Goal: Task Accomplishment & Management: Complete application form

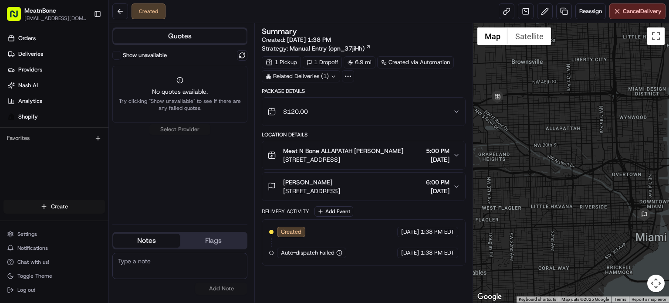
click at [51, 204] on html "MeatnBone orders@meatnbone.com Toggle Sidebar Orders Deliveries Providers Nash …" at bounding box center [334, 151] width 669 height 303
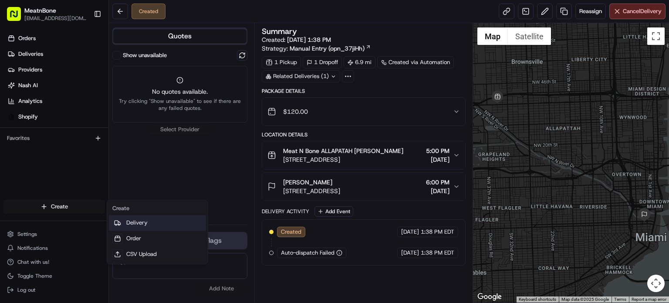
click at [138, 219] on link "Delivery" at bounding box center [157, 223] width 97 height 16
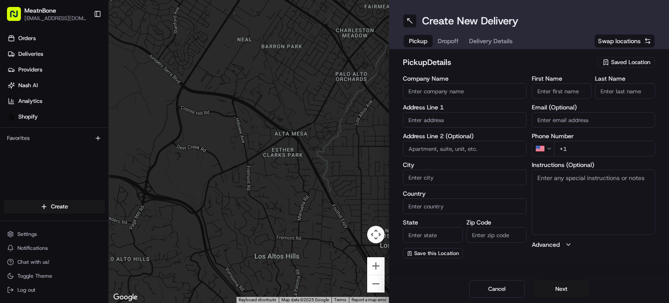
click at [465, 87] on input "Company Name" at bounding box center [465, 91] width 124 height 16
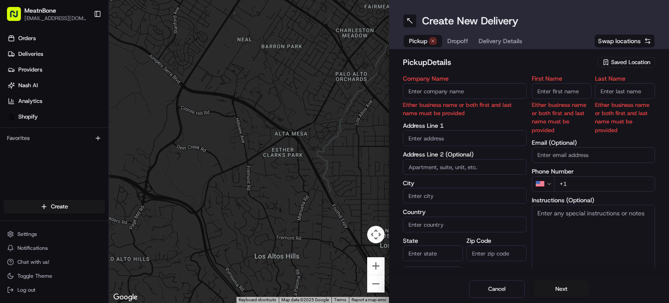
click at [613, 59] on span "Saved Location" at bounding box center [630, 62] width 39 height 8
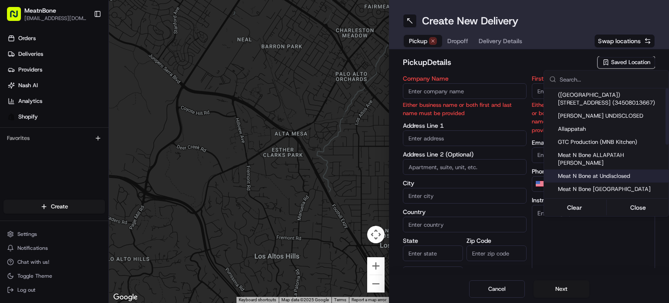
click at [623, 169] on div "Meat N Bone at Undisclosed" at bounding box center [606, 175] width 125 height 13
type input "Meat N Bone at Undisclosed"
type input "2207 Coral Wy"
type input "Coral Gables"
type input "US"
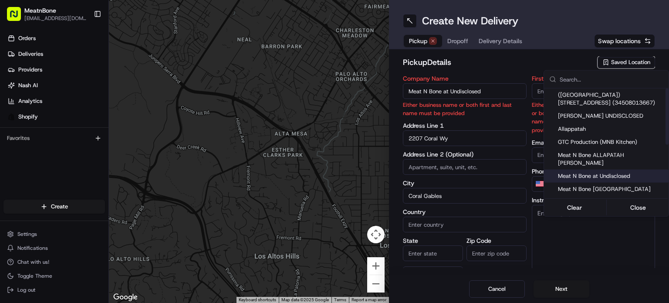
type input "FL"
type input "33145"
type input "Meat N"
type input "Bone"
type input "+1 786 633 6179"
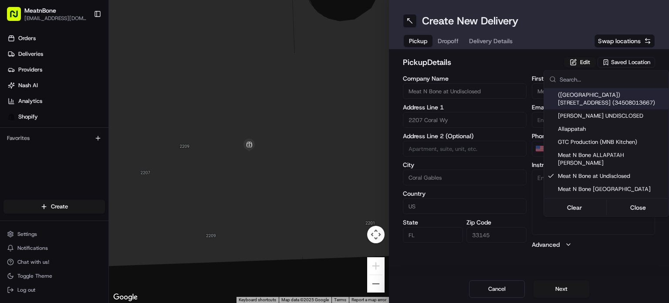
click at [436, 40] on html "MeatnBone orders@meatnbone.com Toggle Sidebar Orders Deliveries Providers Nash …" at bounding box center [334, 151] width 669 height 303
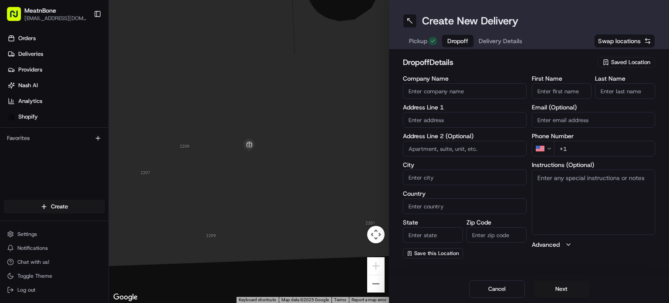
click at [448, 42] on span "Dropoff" at bounding box center [457, 41] width 21 height 9
drag, startPoint x: 446, startPoint y: 114, endPoint x: 443, endPoint y: 126, distance: 11.7
click at [443, 124] on input "text" at bounding box center [465, 120] width 124 height 16
paste input "Galit Zarco 7945 Noremac Avenue Miami beach FL 33141 United States (954) 593-41…"
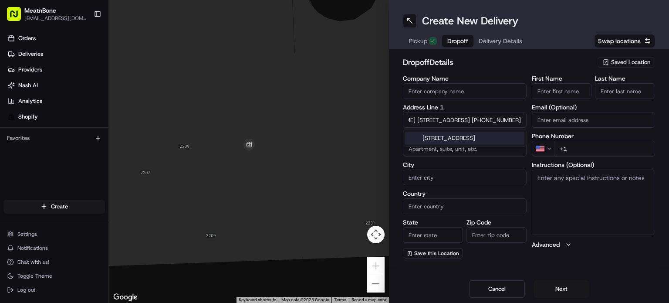
scroll to position [0, 124]
drag, startPoint x: 474, startPoint y: 123, endPoint x: 483, endPoint y: 125, distance: 9.4
click at [513, 117] on input "Galit Zarco 7945 Noremac Avenue Miami beach FL 33141 United States (954) 593-41…" at bounding box center [465, 120] width 124 height 16
click at [475, 123] on input "Galit Zarco 7945 Noremac Avenue Miami beach FL 33141 United States (954) 593-41…" at bounding box center [465, 120] width 124 height 16
drag, startPoint x: 475, startPoint y: 118, endPoint x: 500, endPoint y: 117, distance: 24.8
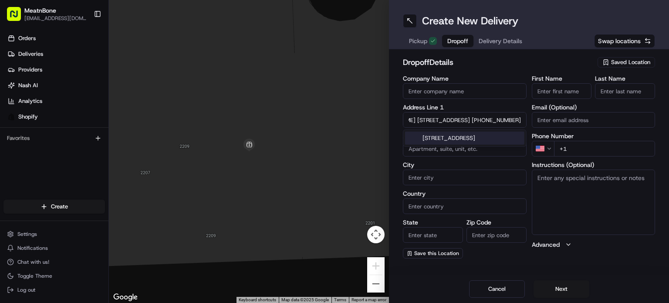
click at [529, 109] on div "Company Name Address Line 1 Galit Zarco 7945 Noremac Avenue Miami beach FL 3314…" at bounding box center [529, 166] width 252 height 183
type input "Galit Zarco 7945 Noremac Avenue Miami beach FL 33141 United States"
type input "+1 954 593 4178"
drag, startPoint x: 432, startPoint y: 126, endPoint x: 370, endPoint y: 130, distance: 62.8
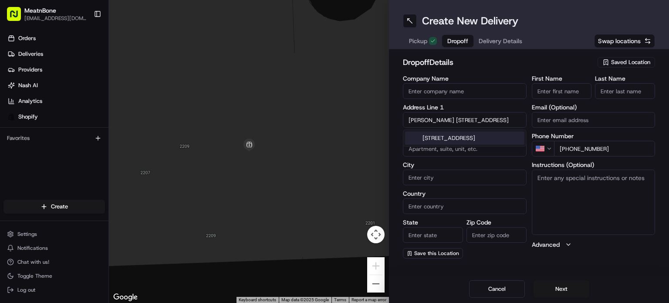
click at [370, 131] on div "← Move left → Move right ↑ Move up ↓ Move down + Zoom in - Zoom out Home Jump l…" at bounding box center [389, 151] width 560 height 303
type input "7945 Noremac Avenue Miami beach FL 33141 United States"
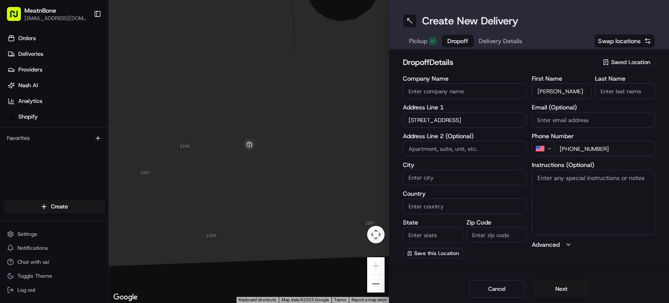
click at [553, 90] on input "Galit Zarco" at bounding box center [562, 91] width 60 height 16
click at [550, 91] on input "Galit Zarco" at bounding box center [562, 91] width 60 height 16
drag, startPoint x: 550, startPoint y: 91, endPoint x: 557, endPoint y: 90, distance: 6.6
click at [586, 91] on input "Galit Zarco" at bounding box center [562, 91] width 60 height 16
type input "Galit"
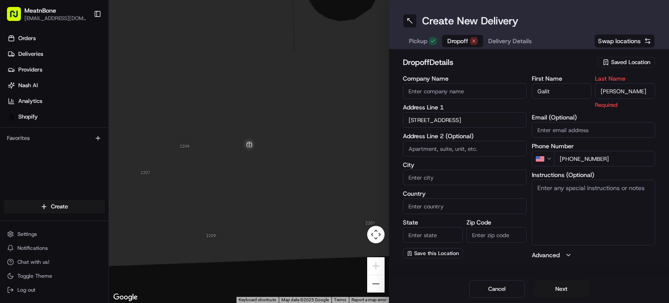
type input "Zarco"
click at [492, 110] on div "Address Line 1 7945 Noremac Avenue Miami beach FL 33141 United States" at bounding box center [465, 116] width 124 height 24
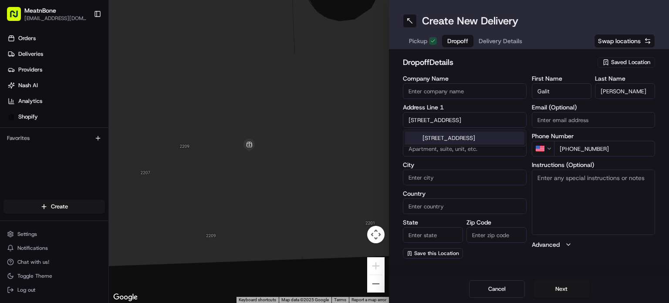
click at [489, 116] on input "7945 Noremac Avenue Miami beach FL 33141 United States" at bounding box center [465, 120] width 124 height 16
click at [489, 143] on div "7945 Noremac Avenue, Miami, FL 33141, United States" at bounding box center [464, 137] width 119 height 13
type input "7945 Noremac Ave, Miami, FL 33141, USA"
type input "Miami"
type input "United States"
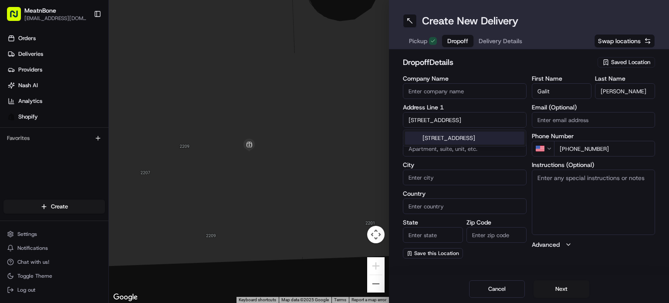
type input "FL"
type input "33141"
type input "7945 Noremac Avenue"
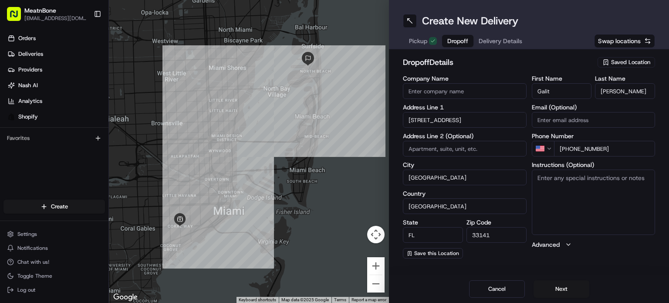
drag, startPoint x: 585, startPoint y: 172, endPoint x: 583, endPoint y: 181, distance: 9.5
click at [585, 173] on textarea "Instructions (Optional)" at bounding box center [594, 201] width 124 height 65
click at [572, 189] on textarea "Instructions (Optional)" at bounding box center [594, 201] width 124 height 65
type textarea "call customer upon arrival"
click at [575, 286] on button "Next" at bounding box center [561, 288] width 56 height 17
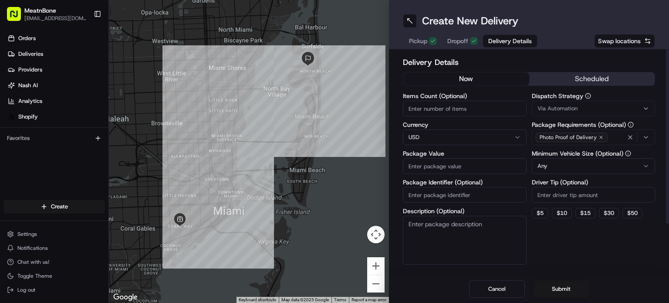
drag, startPoint x: 443, startPoint y: 102, endPoint x: 443, endPoint y: 107, distance: 4.4
click at [443, 106] on input "Items Count (Optional)" at bounding box center [465, 109] width 124 height 16
type input "3"
click at [444, 169] on input "Package Value" at bounding box center [465, 166] width 124 height 16
type input "82.00"
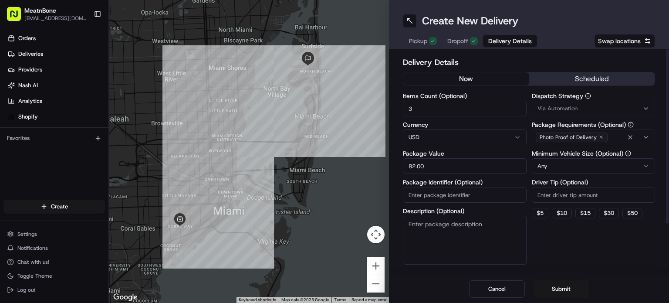
click at [435, 202] on div "Items Count (Optional) 3 Currency USD Package Value 82.00 Package Identifier (O…" at bounding box center [465, 179] width 124 height 172
click at [439, 194] on input "Package Identifier (Optional)" at bounding box center [465, 195] width 124 height 16
paste input "253039"
type input "253039"
click at [545, 192] on input "Driver Tip (Optional)" at bounding box center [594, 195] width 124 height 16
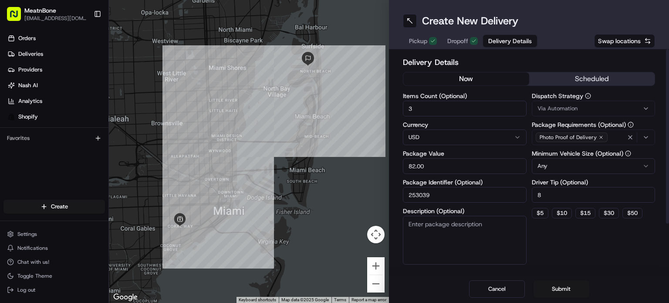
type input "8"
click at [569, 249] on div "Delivery Details now scheduled Items Count (Optional) 3 Currency USD Package Va…" at bounding box center [529, 193] width 252 height 274
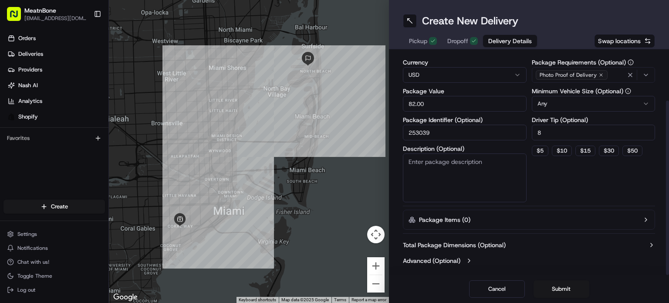
click at [596, 178] on div "Dispatch Strategy Via Automation Package Requirements (Optional) Photo Proof of…" at bounding box center [594, 116] width 124 height 172
click at [566, 101] on html "MeatnBone orders@meatnbone.com Toggle Sidebar Orders Deliveries Providers Nash …" at bounding box center [334, 151] width 669 height 303
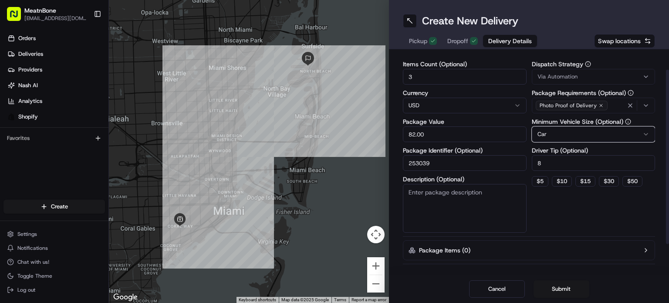
scroll to position [0, 0]
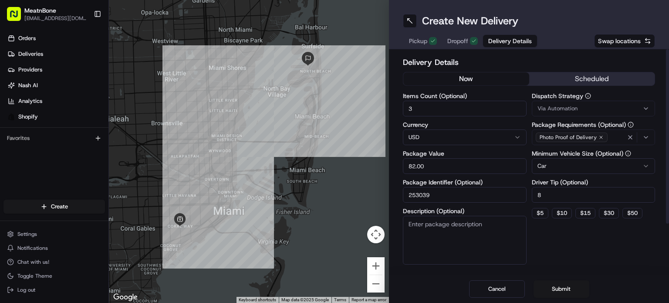
drag, startPoint x: 573, startPoint y: 257, endPoint x: 567, endPoint y: 235, distance: 23.0
click at [573, 256] on div "Dispatch Strategy Via Automation Package Requirements (Optional) Photo Proof of…" at bounding box center [594, 179] width 124 height 172
click at [559, 285] on button "Submit" at bounding box center [561, 288] width 56 height 17
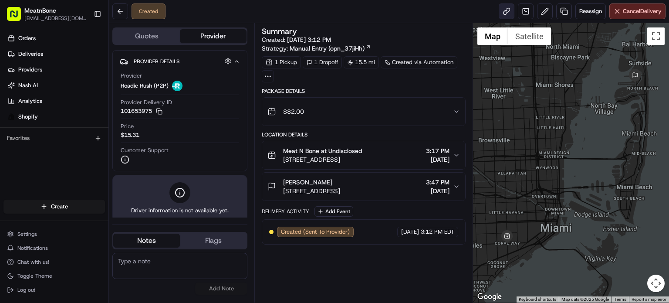
click at [505, 14] on link at bounding box center [506, 11] width 16 height 16
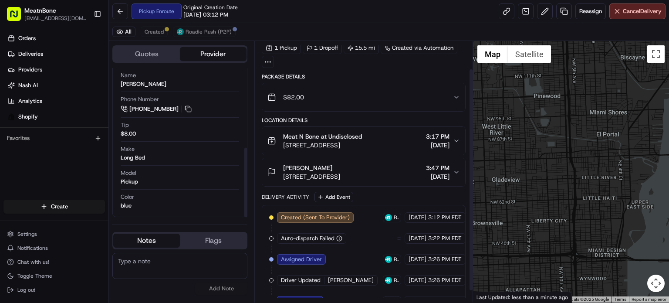
scroll to position [46, 0]
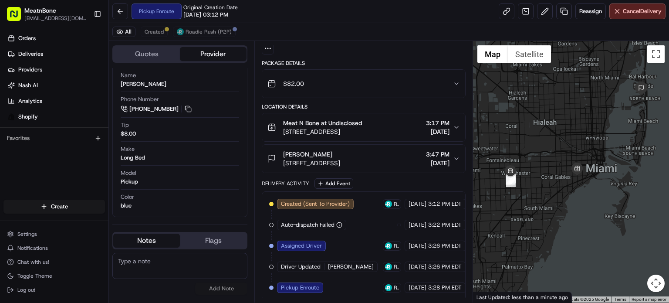
drag, startPoint x: 572, startPoint y: 213, endPoint x: 586, endPoint y: 154, distance: 60.4
click at [605, 132] on div at bounding box center [571, 171] width 196 height 261
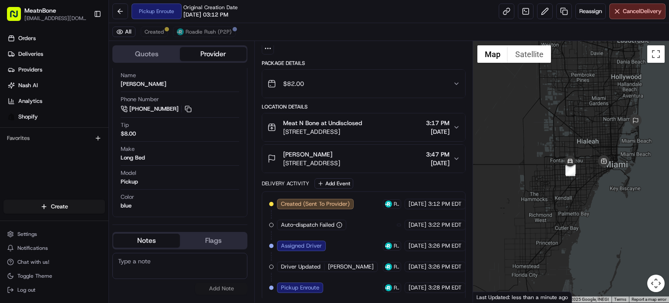
drag, startPoint x: 632, startPoint y: 82, endPoint x: 623, endPoint y: 122, distance: 40.5
click at [625, 120] on div at bounding box center [571, 171] width 196 height 261
click at [52, 201] on html "MeatnBone orders@meatnbone.com Toggle Sidebar Orders Deliveries Providers Nash …" at bounding box center [334, 151] width 669 height 303
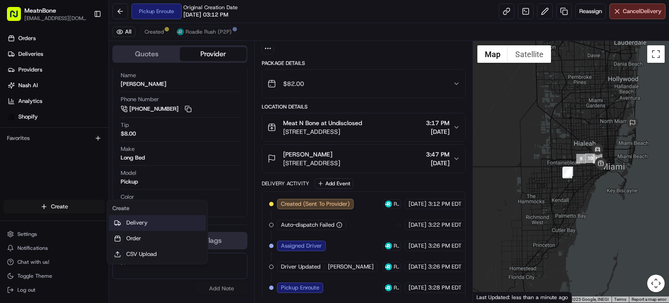
click at [142, 219] on link "Delivery" at bounding box center [157, 223] width 97 height 16
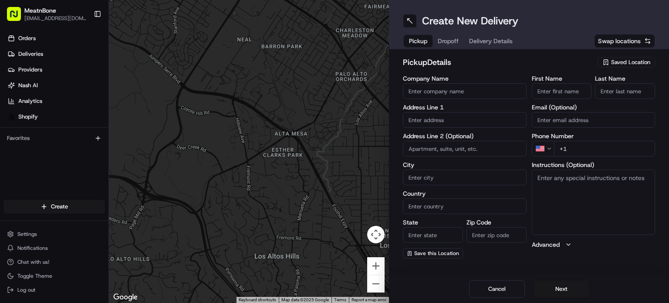
click at [390, 148] on div "pickup Details Saved Location Company Name Address Line 1 Address Line 2 (Optio…" at bounding box center [529, 157] width 280 height 216
click at [448, 118] on input "text" at bounding box center [465, 120] width 124 height 16
click at [629, 67] on div "Saved Location" at bounding box center [625, 62] width 57 height 10
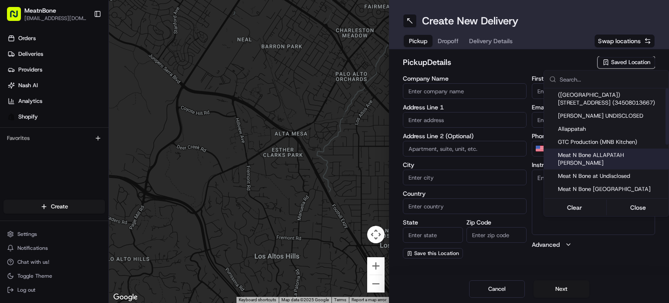
click at [643, 153] on span "Meat N Bone ALLAPATAH ALEJANDRO" at bounding box center [611, 159] width 107 height 16
type input "Meat N Bone ALLAPATAH ALEJANDRO"
type input "3451 NW 36th St"
type input "Miami"
type input "US"
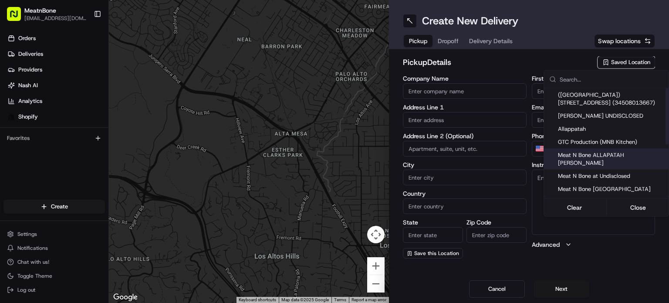
type input "FL"
type input "33142"
type input "alejandro"
type input "bello"
type input "abello@meatnbone.com"
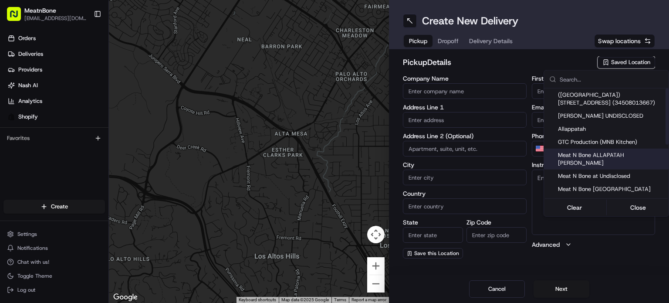
type input "+1 786 468 9626"
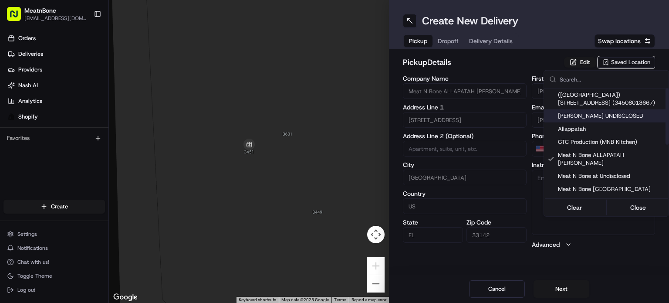
click at [448, 40] on html "MeatnBone orders@meatnbone.com Toggle Sidebar Orders Deliveries Providers Nash …" at bounding box center [334, 151] width 669 height 303
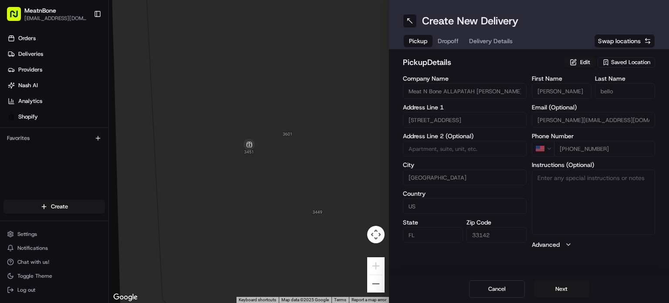
click at [448, 40] on span "Dropoff" at bounding box center [448, 41] width 21 height 9
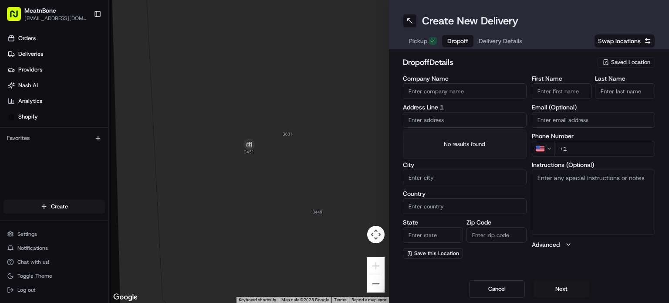
click at [448, 118] on input "text" at bounding box center [465, 120] width 124 height 16
paste input "Paige Genen 825 E Dilido Dr Miami Beach FL 33139 United States (323) 877-6923"
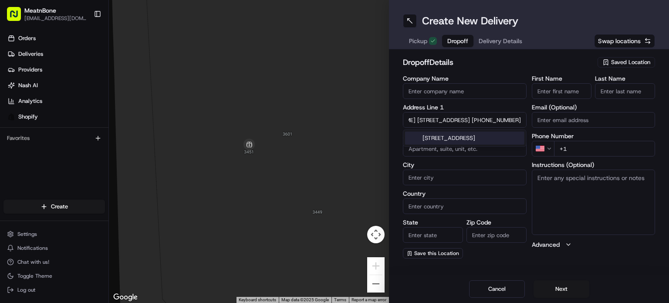
drag, startPoint x: 474, startPoint y: 120, endPoint x: 556, endPoint y: 117, distance: 81.5
click at [556, 117] on div "Company Name Address Line 1 Paige Genen 825 E Dilido Dr Miami Beach FL 33139 Un…" at bounding box center [529, 166] width 252 height 183
type input "Paige Genen 825 E Dilido Dr Miami Beach FL 33139 United States"
type input "+1 323 877 6923"
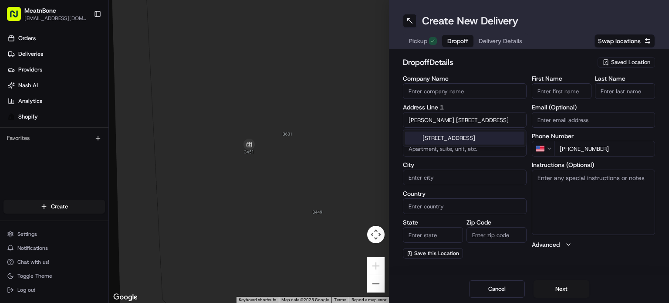
click at [447, 121] on input "Paige Genen 825 E Dilido Dr Miami Beach FL 33139 United States" at bounding box center [465, 120] width 124 height 16
click at [437, 121] on input "Paige Genen 825 E Dilido Dr Miami Beach FL 33139 United States" at bounding box center [465, 120] width 124 height 16
drag, startPoint x: 444, startPoint y: 121, endPoint x: 358, endPoint y: 119, distance: 85.4
click at [358, 119] on div "← Move left → Move right ↑ Move up ↓ Move down + Zoom in - Zoom out Home Jump l…" at bounding box center [389, 151] width 560 height 303
type input "825 E Dilido Dr Miami Beach FL 33139 United States"
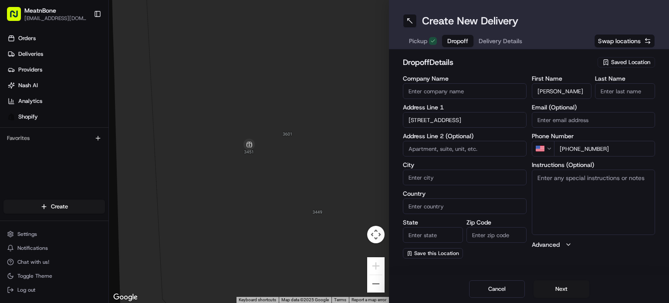
click at [555, 91] on input "Paige Genen" at bounding box center [562, 91] width 60 height 16
drag, startPoint x: 554, startPoint y: 91, endPoint x: 581, endPoint y: 92, distance: 27.5
click at [581, 92] on input "Paige Genen" at bounding box center [562, 91] width 60 height 16
type input "Paige"
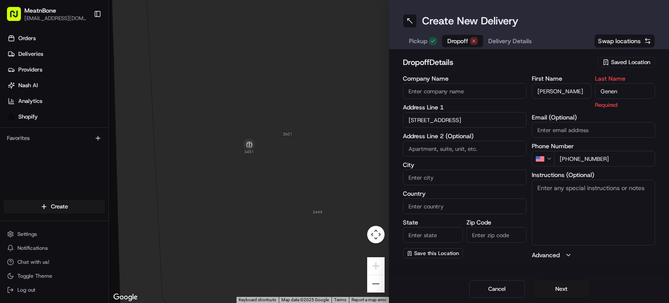
type input "Genen"
click at [465, 125] on input "825 E Dilido Dr Miami Beach FL 33139 United States" at bounding box center [465, 120] width 124 height 16
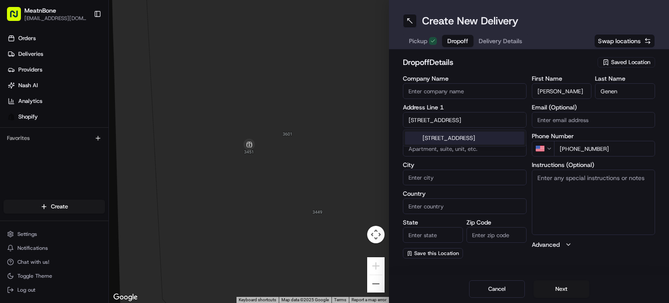
click at [471, 145] on div "825 E Dilido Dr, Miami Beach, FL 33139, United States" at bounding box center [464, 137] width 119 height 13
type input "825 E Dilido Dr, Miami Beach, FL 33139, USA"
type input "Miami Beach"
type input "United States"
type input "FL"
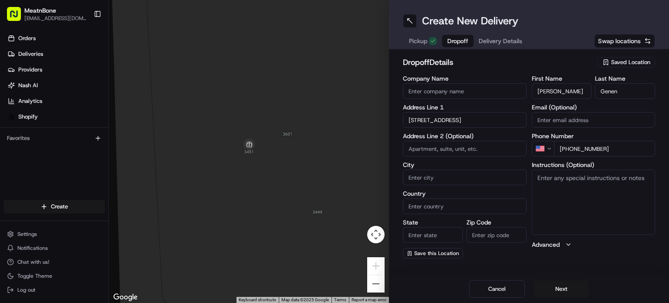
type input "33139"
type input "825 East Dilido Drive"
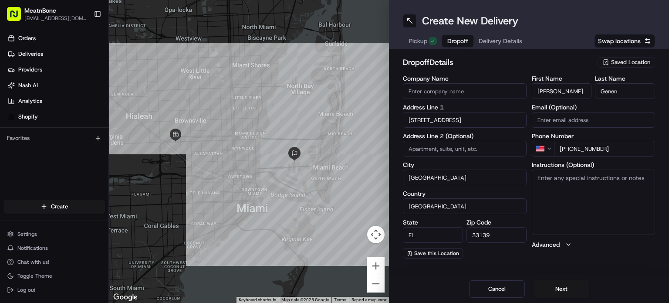
click at [547, 175] on textarea "Instructions (Optional)" at bounding box center [594, 201] width 124 height 65
type textarea "call customer upon arrival"
click at [562, 292] on button "Next" at bounding box center [561, 288] width 56 height 17
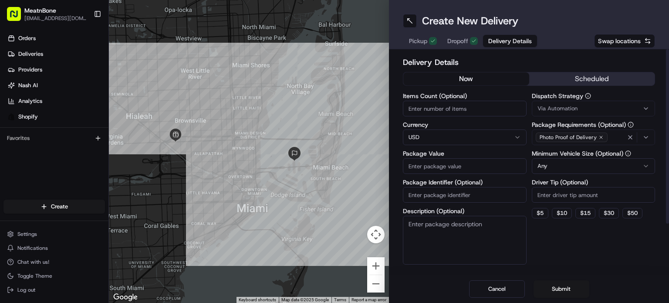
click at [439, 168] on input "Package Value" at bounding box center [465, 166] width 124 height 16
type input "242.00"
click at [423, 104] on input "Items Count (Optional)" at bounding box center [465, 109] width 124 height 16
type input "7"
click at [439, 193] on input "Package Identifier (Optional)" at bounding box center [465, 195] width 124 height 16
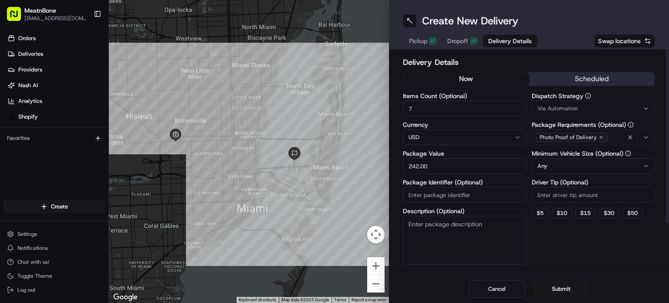
click at [437, 186] on div "Package Identifier (Optional)" at bounding box center [465, 191] width 124 height 24
click at [426, 195] on input "Package Identifier (Optional)" at bounding box center [465, 195] width 124 height 16
paste input "253003"
type input "253003"
click at [581, 167] on html "MeatnBone orders@meatnbone.com Toggle Sidebar Orders Deliveries Providers Nash …" at bounding box center [334, 151] width 669 height 303
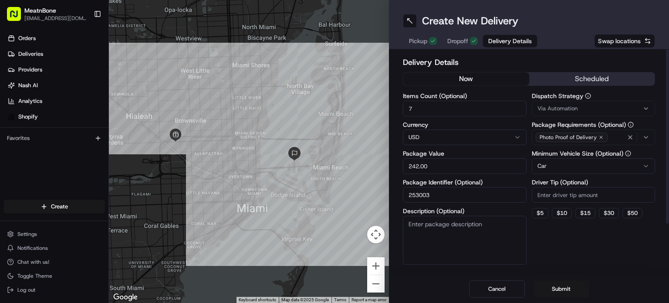
click at [552, 195] on input "Driver Tip (Optional)" at bounding box center [594, 195] width 124 height 16
type input "2"
click at [572, 253] on div "Dispatch Strategy Via Automation Package Requirements (Optional) Photo Proof of…" at bounding box center [594, 179] width 124 height 172
click at [567, 292] on button "Submit" at bounding box center [561, 288] width 56 height 17
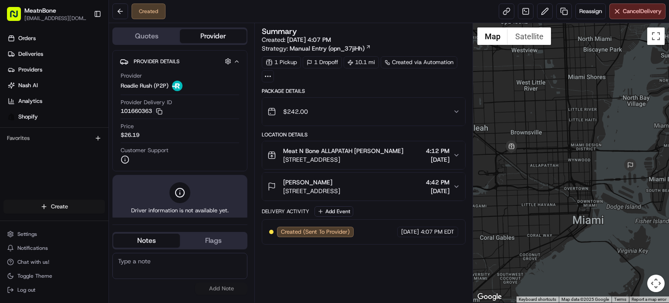
click at [70, 205] on html "MeatnBone orders@meatnbone.com Toggle Sidebar Orders Deliveries Providers Nash …" at bounding box center [334, 151] width 669 height 303
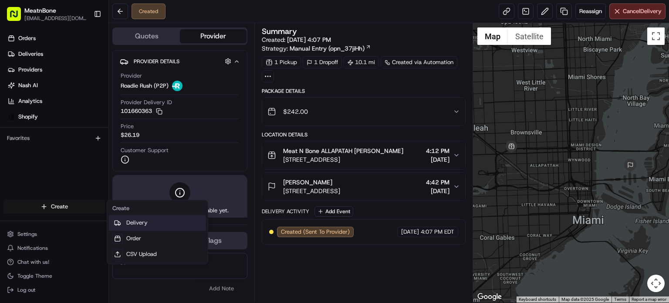
click at [148, 229] on link "Delivery" at bounding box center [157, 223] width 97 height 16
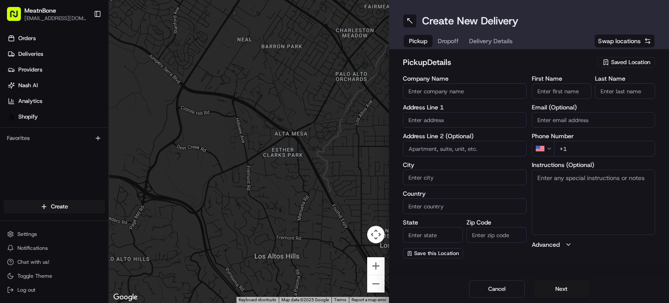
click at [435, 106] on label "Address Line 1" at bounding box center [465, 107] width 124 height 6
click at [425, 92] on input "Company Name" at bounding box center [465, 91] width 124 height 16
click at [603, 62] on icon "button" at bounding box center [605, 62] width 7 height 7
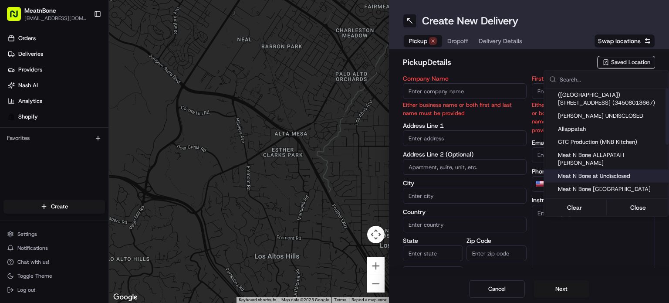
click at [618, 169] on div "Meat N Bone at Undisclosed" at bounding box center [606, 175] width 125 height 13
type input "Meat N Bone at Undisclosed"
type input "2207 Coral Wy"
type input "Coral Gables"
type input "US"
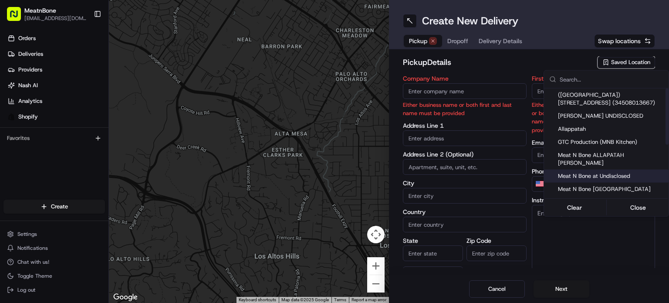
type input "FL"
type input "33145"
type input "Meat N"
type input "Bone"
type input "+1 786 633 6179"
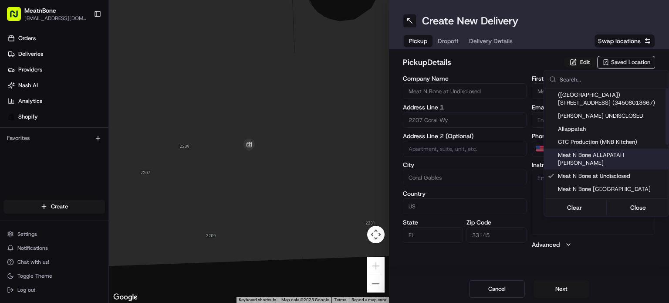
click at [453, 41] on html "MeatnBone orders@meatnbone.com Toggle Sidebar Orders Deliveries Providers Nash …" at bounding box center [334, 151] width 669 height 303
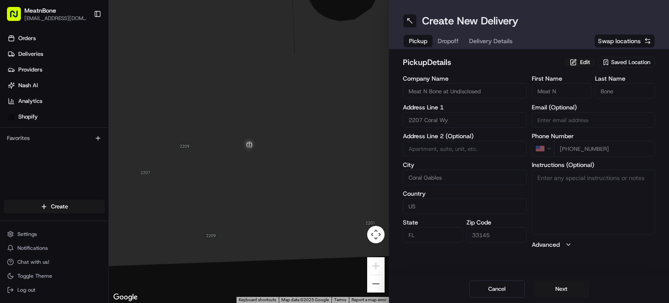
click at [453, 41] on span "Dropoff" at bounding box center [448, 41] width 21 height 9
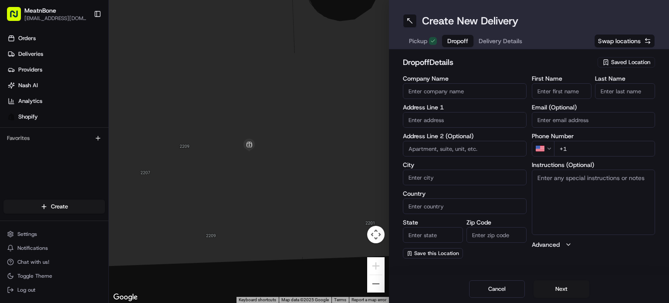
click at [618, 56] on button "Saved Location" at bounding box center [625, 62] width 57 height 12
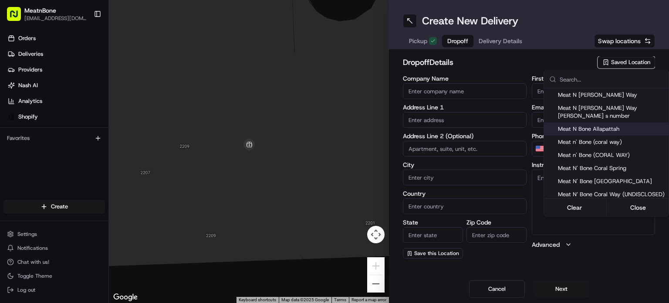
click at [615, 125] on span "Meat N Bone Allapattah" at bounding box center [611, 129] width 107 height 8
type input "Meat N Bone Allapattah"
type input "3601 NW 35th Ave"
type input "Miami"
type input "US"
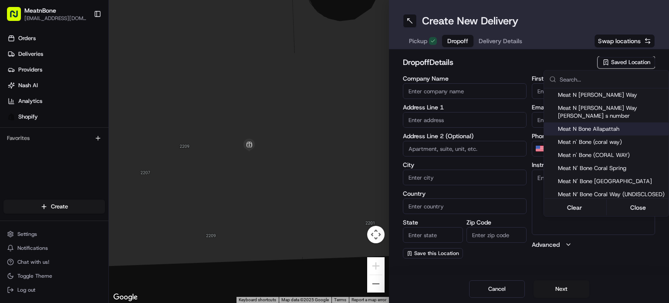
type input "FL"
type input "33142"
type input "+1 786 468 9626"
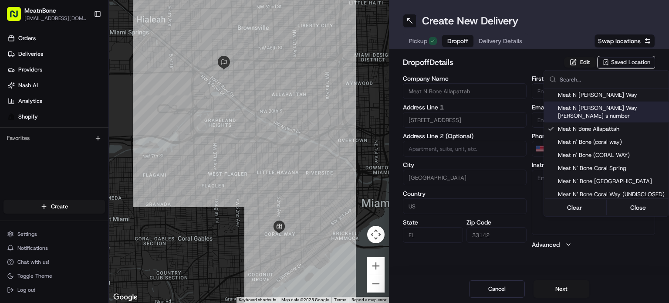
click at [498, 40] on html "MeatnBone orders@meatnbone.com Toggle Sidebar Orders Deliveries Providers Nash …" at bounding box center [334, 151] width 669 height 303
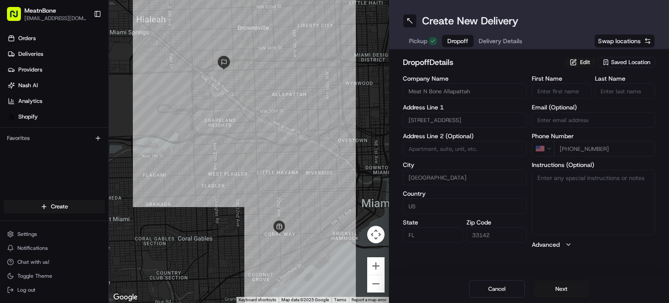
click at [498, 40] on span "Delivery Details" at bounding box center [500, 41] width 44 height 9
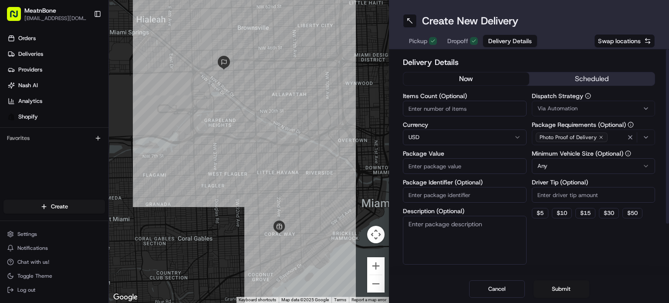
click at [434, 108] on input "Items Count (Optional)" at bounding box center [465, 109] width 124 height 16
type input "6"
click at [451, 164] on input "Package Value" at bounding box center [465, 166] width 124 height 16
type input "250"
click at [428, 190] on input "Package Identifier (Optional)" at bounding box center [465, 195] width 124 height 16
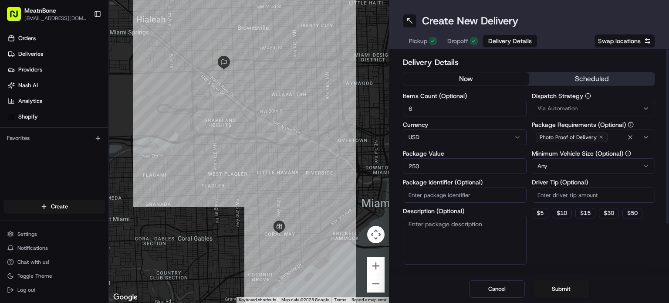
paste input "T10580"
type input "T10580"
click at [568, 157] on div "Minimum Vehicle Size (Optional) Any" at bounding box center [594, 162] width 124 height 24
click at [562, 162] on html "MeatnBone orders@meatnbone.com Toggle Sidebar Orders Deliveries Providers Nash …" at bounding box center [334, 151] width 669 height 303
click at [539, 199] on input "Driver Tip (Optional)" at bounding box center [594, 195] width 124 height 16
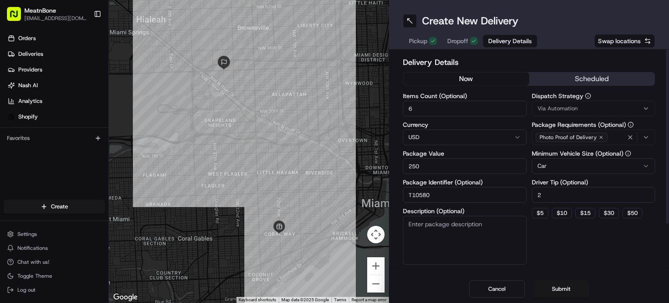
type input "2"
click at [575, 264] on div "Delivery Details now scheduled Items Count (Optional) 6 Currency USD Package Va…" at bounding box center [529, 193] width 252 height 274
click at [562, 287] on button "Submit" at bounding box center [561, 288] width 56 height 17
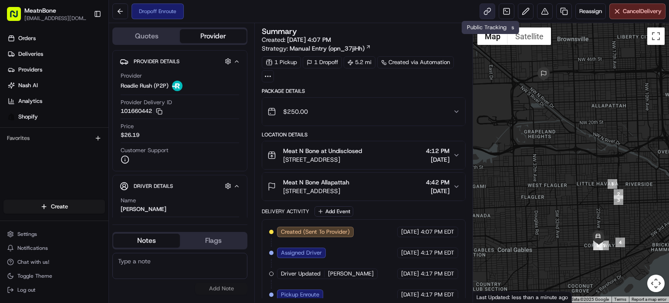
click at [486, 7] on link at bounding box center [487, 11] width 16 height 16
click at [44, 53] on link "Deliveries" at bounding box center [55, 54] width 105 height 14
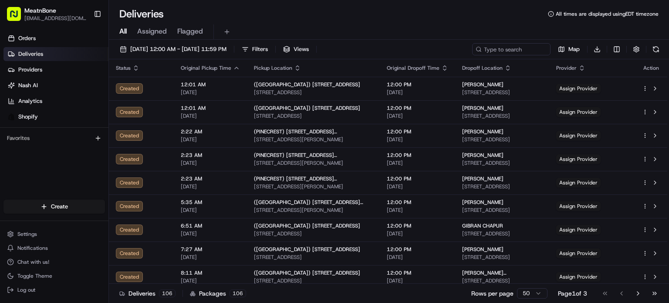
click at [165, 28] on span "Assigned" at bounding box center [152, 31] width 30 height 10
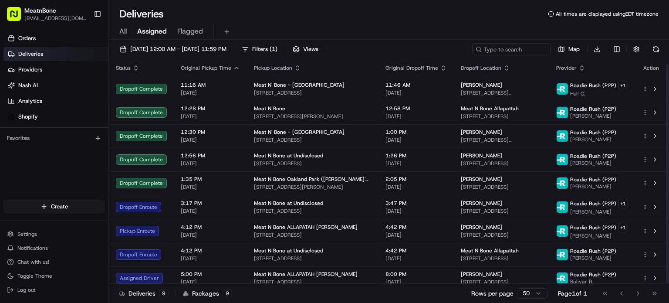
scroll to position [5, 0]
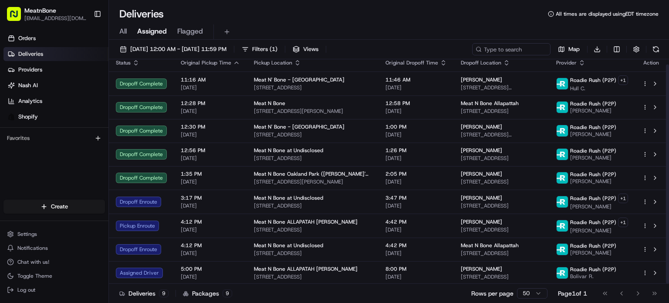
drag, startPoint x: 668, startPoint y: 74, endPoint x: 668, endPoint y: 214, distance: 140.2
click at [668, 214] on div at bounding box center [667, 173] width 3 height 219
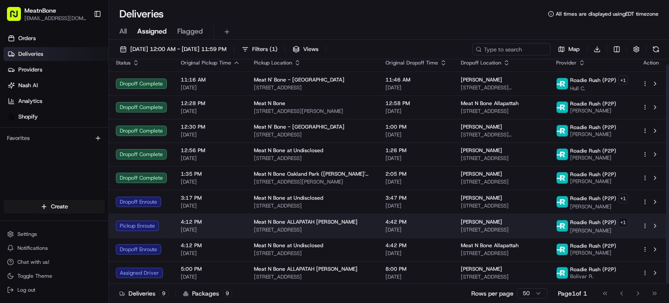
click at [385, 224] on div "4:42 PM 08/19/2025" at bounding box center [415, 225] width 61 height 15
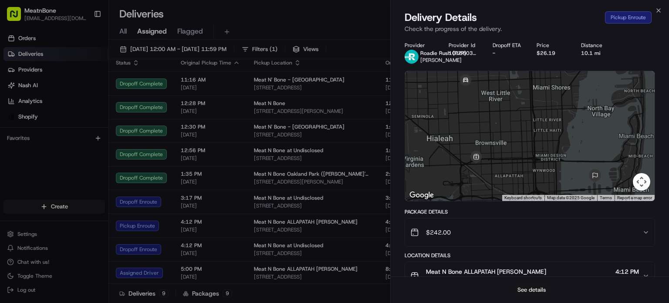
click at [531, 285] on button "See details" at bounding box center [531, 289] width 36 height 12
click at [507, 298] on div "See details" at bounding box center [530, 289] width 278 height 27
click at [531, 289] on button "See details" at bounding box center [531, 289] width 36 height 12
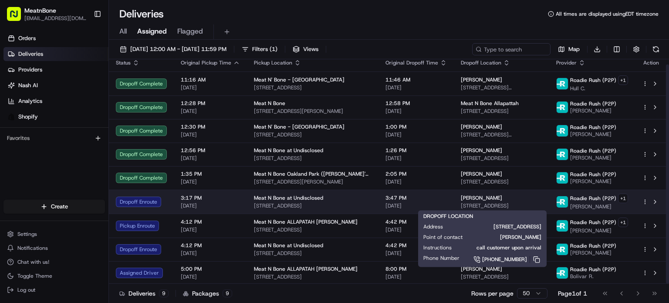
click at [461, 206] on span "7945 Noremac Ave, Miami, FL 33141, USA" at bounding box center [501, 205] width 81 height 7
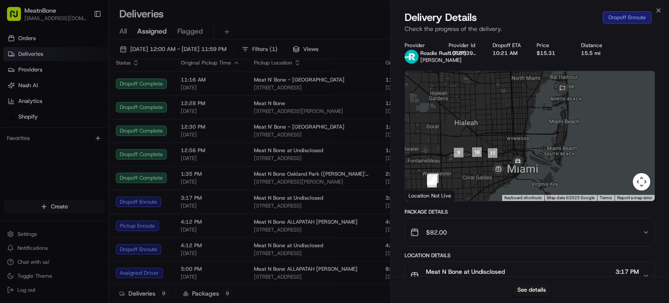
click at [658, 55] on div "Provider Roadie Rush (P2P) Bryan A. Provider Id 101653975 Dropoff ETA 10:21 AM …" at bounding box center [530, 266] width 278 height 459
click at [662, 93] on div "Provider Roadie Rush (P2P) Bryan A. Provider Id 101653975 Dropoff ETA 10:21 AM …" at bounding box center [530, 266] width 278 height 459
click at [606, 222] on button "$82.00" at bounding box center [529, 232] width 249 height 28
click at [600, 213] on div "Package Details" at bounding box center [529, 211] width 250 height 7
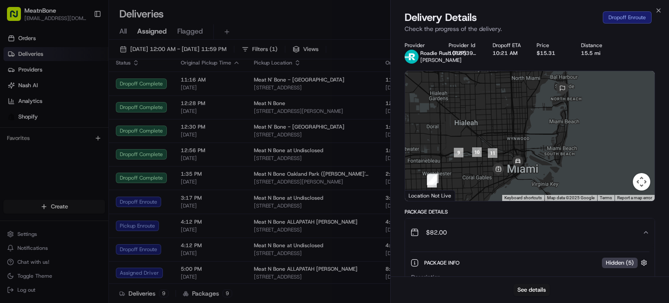
click at [522, 294] on button "See details" at bounding box center [531, 289] width 36 height 12
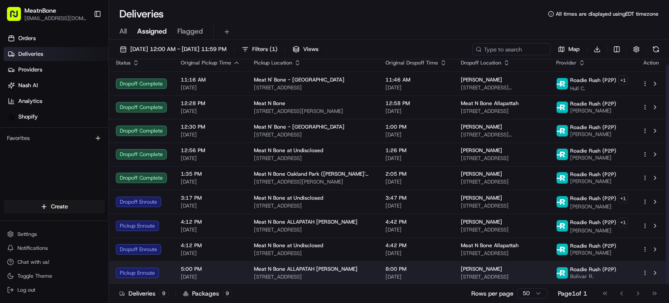
click at [394, 269] on span "8:00 PM" at bounding box center [415, 268] width 61 height 7
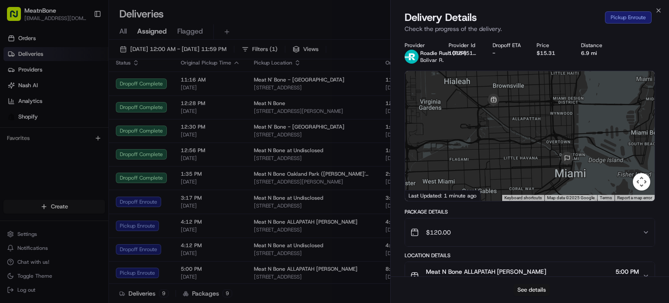
click at [542, 293] on button "See details" at bounding box center [531, 289] width 36 height 12
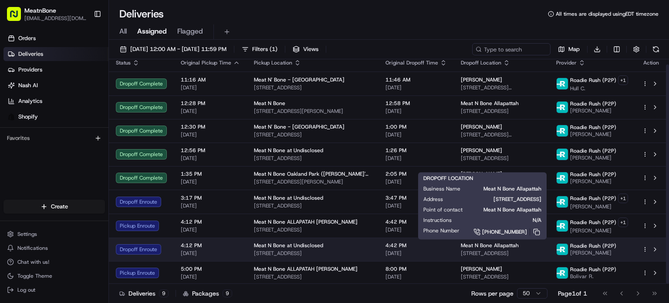
click at [463, 251] on span "3601 NW 35th Ave, Miami, FL 33142, USA" at bounding box center [501, 252] width 81 height 7
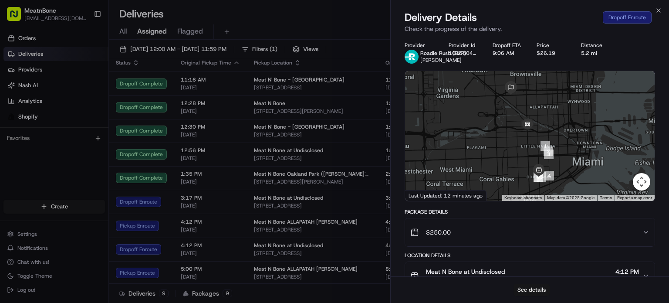
click at [529, 283] on button "See details" at bounding box center [531, 289] width 36 height 12
